Goal: Task Accomplishment & Management: Use online tool/utility

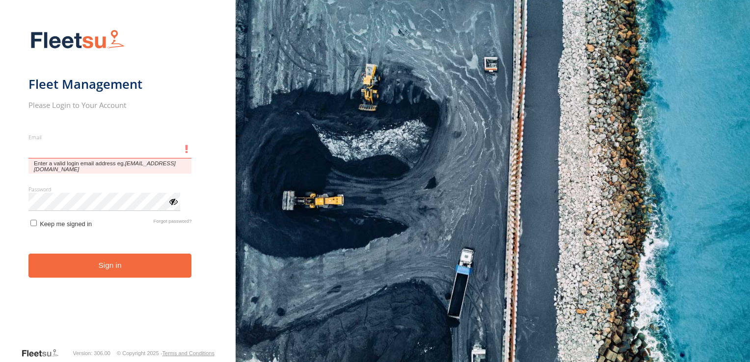
type input "**********"
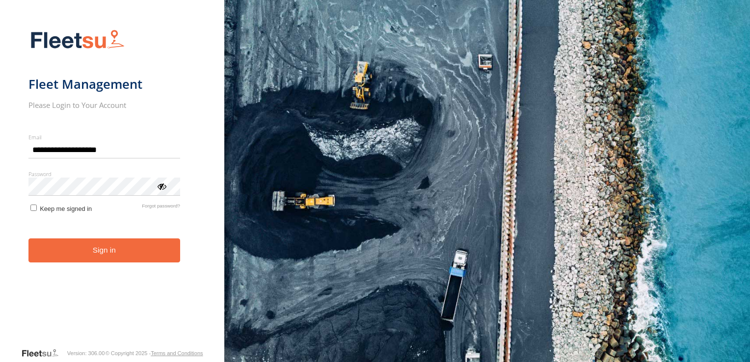
click at [72, 245] on form "**********" at bounding box center [111, 186] width 167 height 324
click at [116, 248] on button "Sign in" at bounding box center [104, 251] width 152 height 24
